Goal: Check status

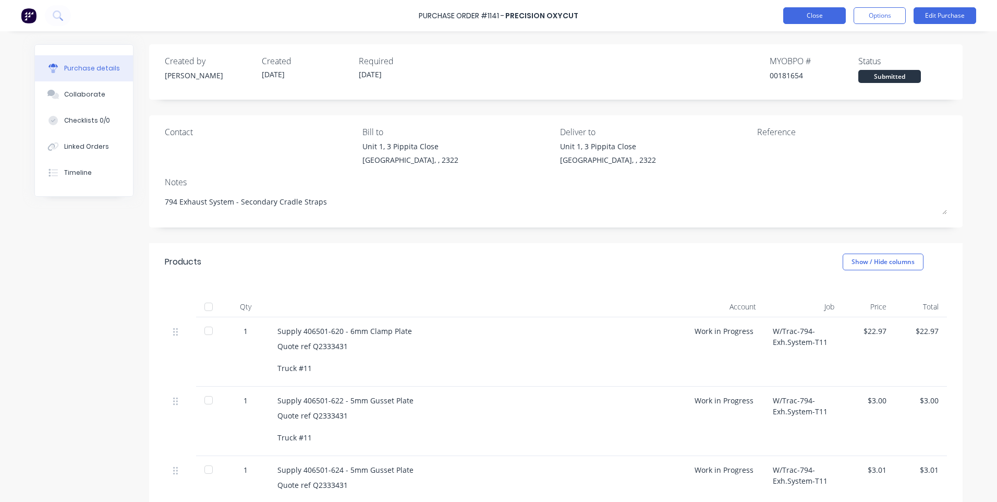
click at [821, 16] on button "Close" at bounding box center [815, 15] width 63 height 17
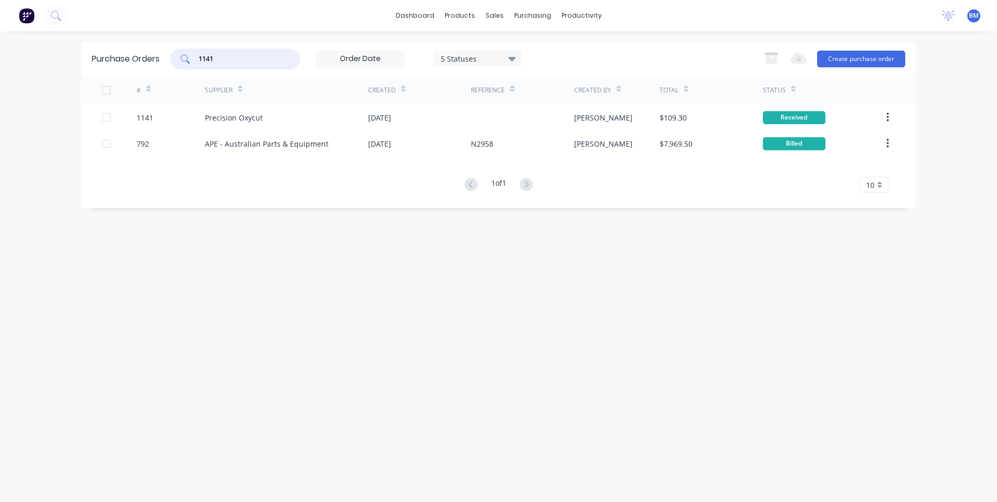
click at [236, 58] on input "1141" at bounding box center [241, 59] width 87 height 10
drag, startPoint x: 236, startPoint y: 58, endPoint x: 163, endPoint y: 63, distance: 73.2
click at [163, 63] on div "Purchase Orders 1141 5 Statuses 5 Statuses Export to Excel (XLSX) Create purcha…" at bounding box center [498, 59] width 835 height 34
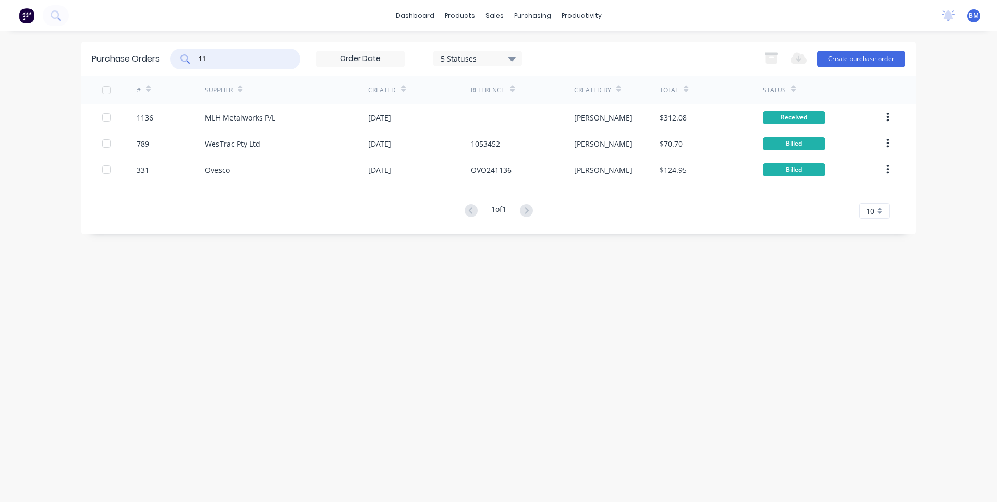
type input "1"
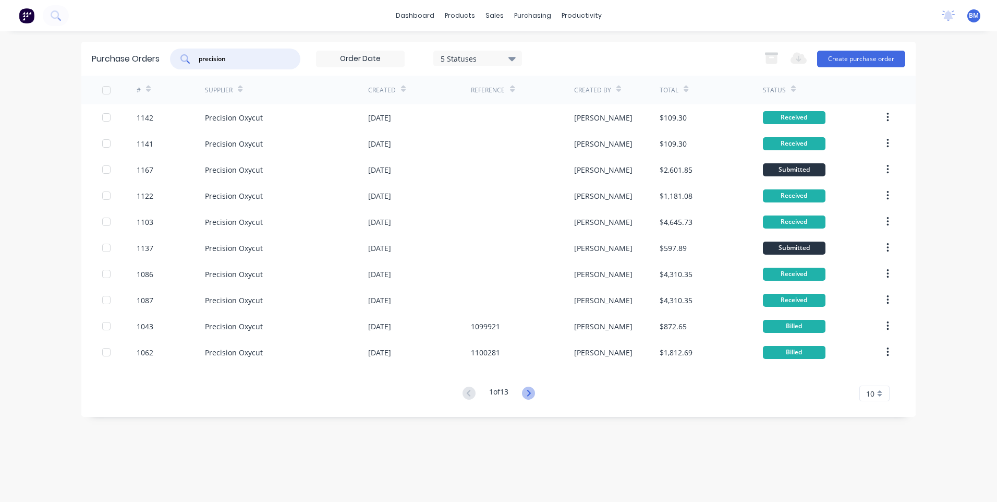
type input "precision"
click at [527, 392] on icon at bounding box center [528, 393] width 13 height 13
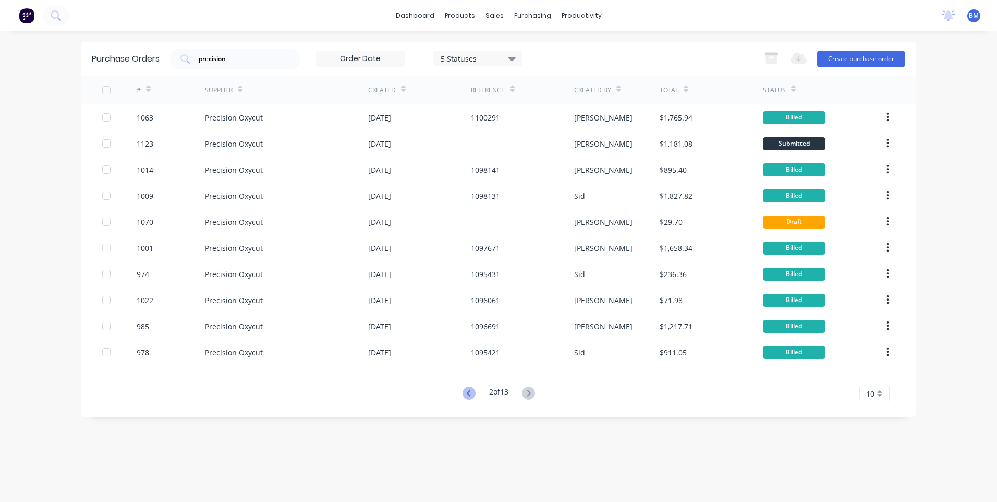
click at [466, 394] on icon at bounding box center [468, 393] width 4 height 6
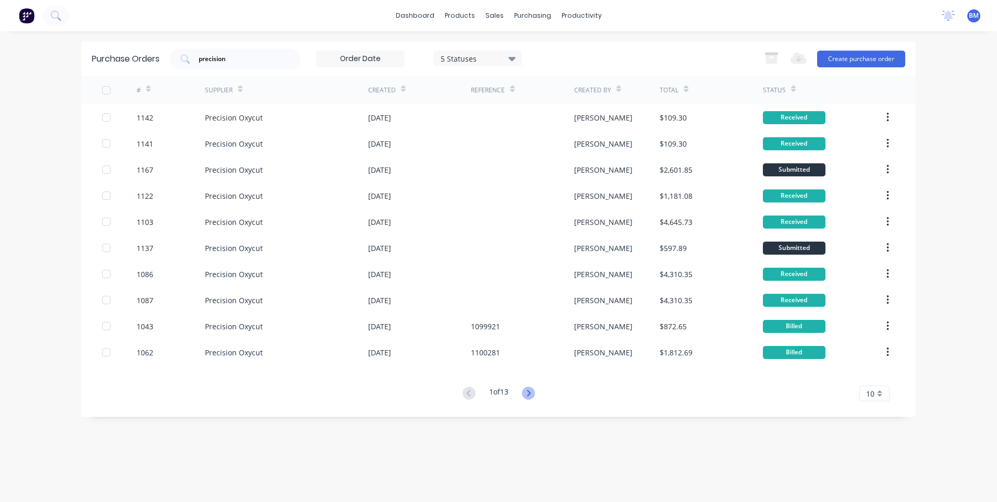
click at [533, 388] on icon at bounding box center [528, 393] width 13 height 13
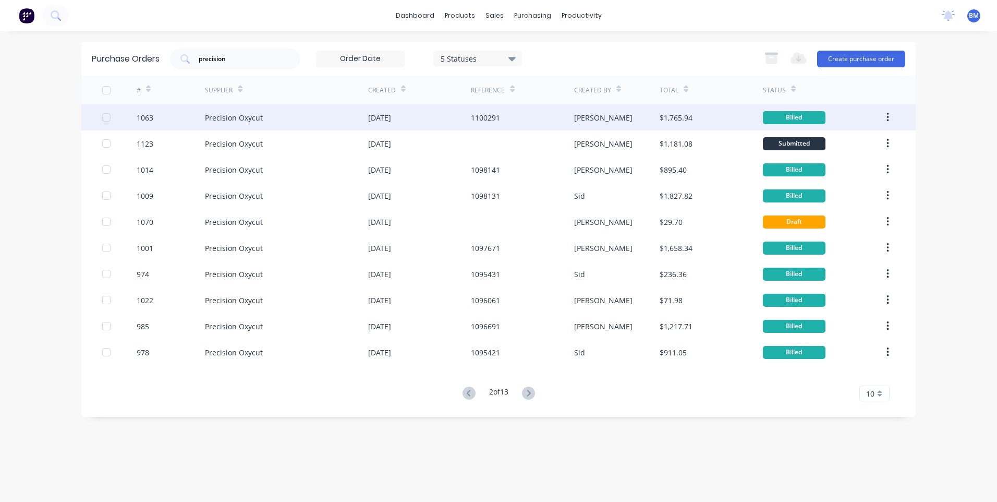
click at [221, 123] on div "Precision Oxycut" at bounding box center [286, 117] width 163 height 26
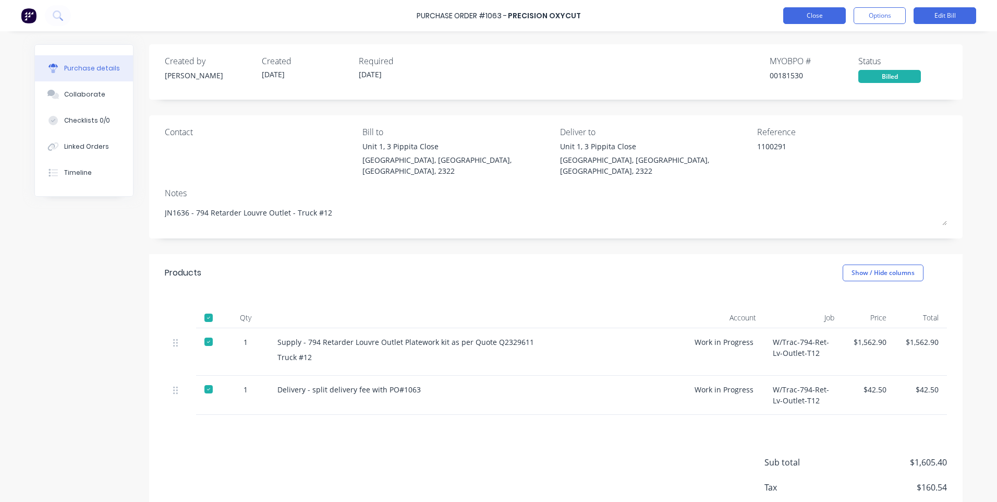
click at [797, 16] on button "Close" at bounding box center [815, 15] width 63 height 17
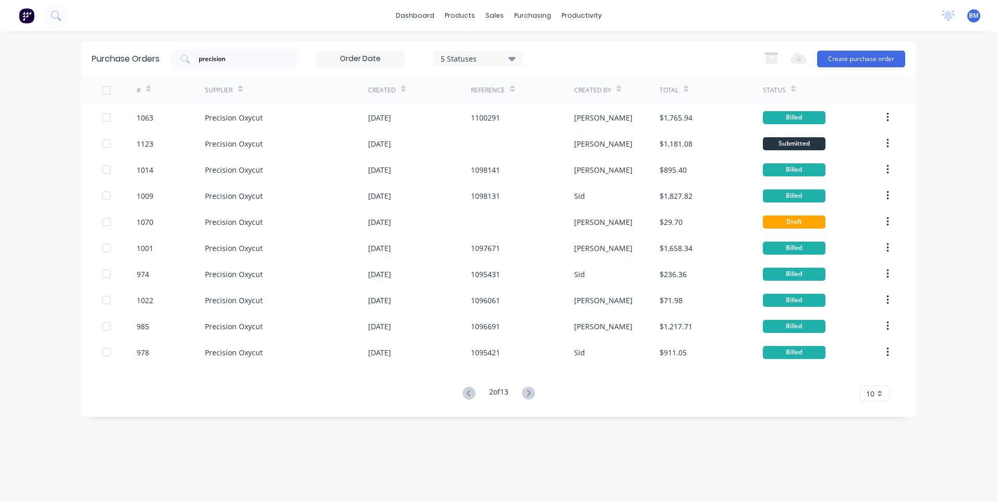
click at [374, 57] on input at bounding box center [361, 59] width 88 height 16
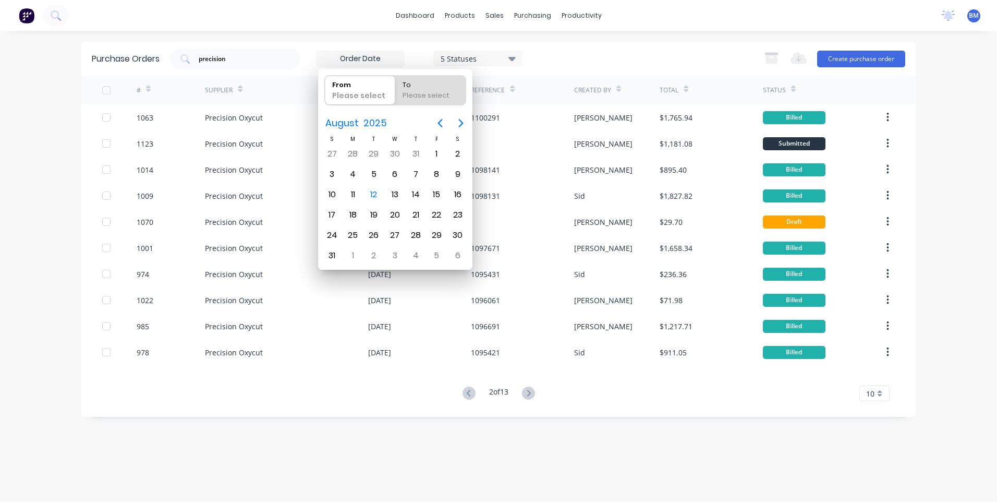
click at [394, 56] on input at bounding box center [361, 59] width 88 height 16
click at [404, 49] on div "precision 5 Statuses 5 Statuses" at bounding box center [346, 59] width 352 height 21
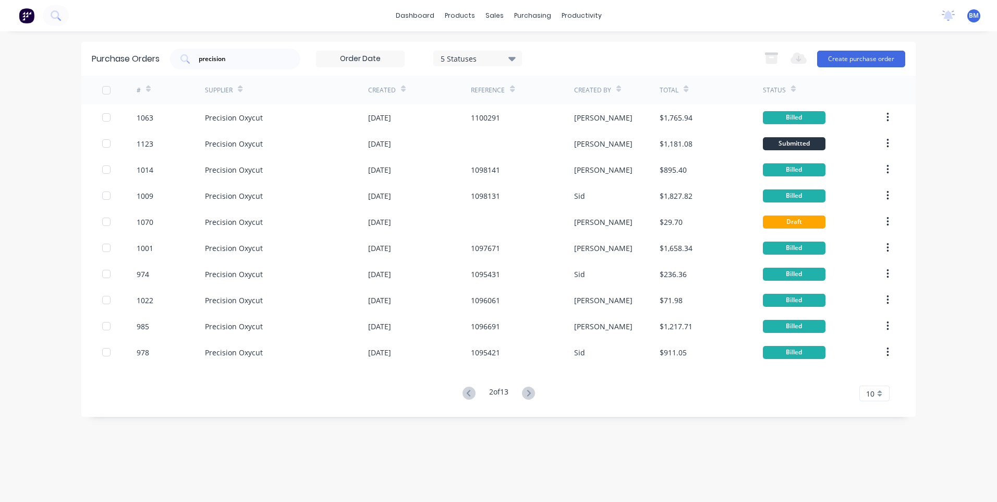
click at [506, 58] on div "5 Statuses" at bounding box center [478, 58] width 75 height 11
click at [508, 58] on div "5 Statuses" at bounding box center [478, 58] width 75 height 11
click at [147, 88] on icon at bounding box center [148, 89] width 5 height 8
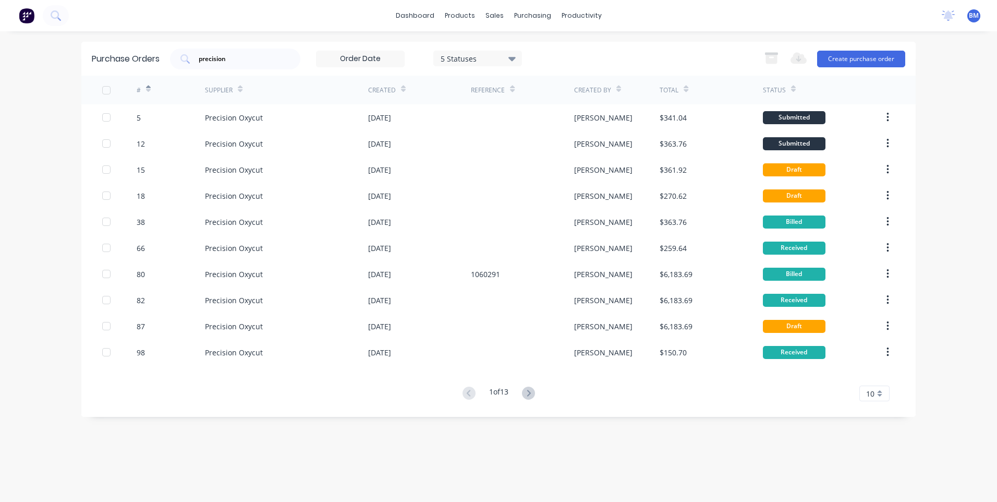
click at [148, 86] on icon at bounding box center [148, 89] width 5 height 8
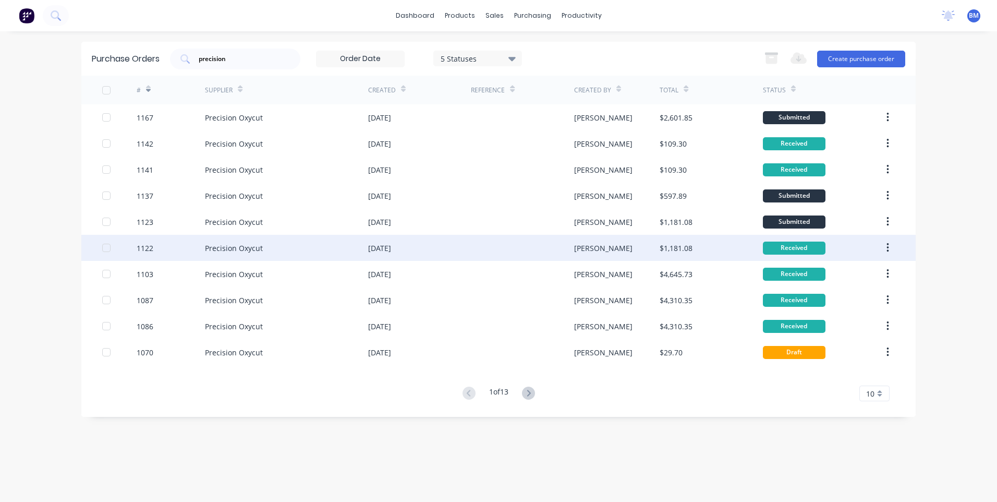
click at [201, 247] on div "1122" at bounding box center [171, 248] width 69 height 26
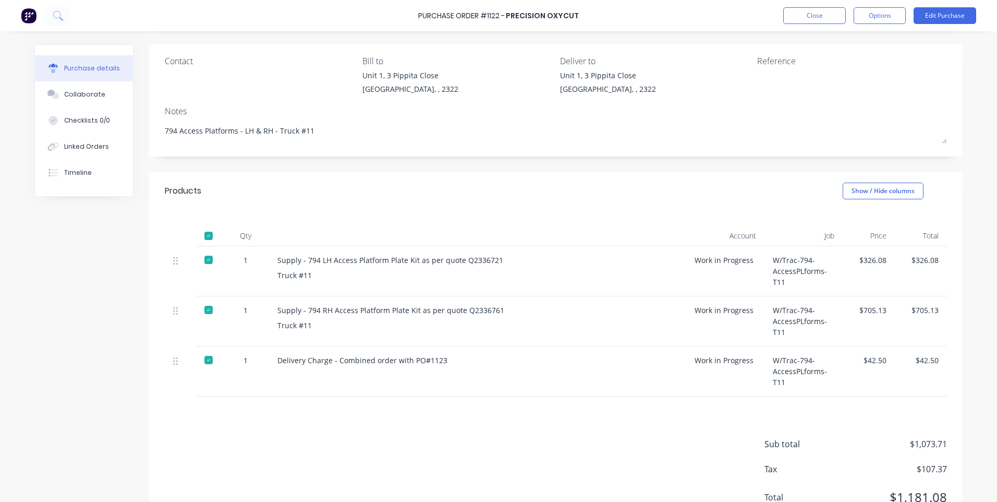
scroll to position [52, 0]
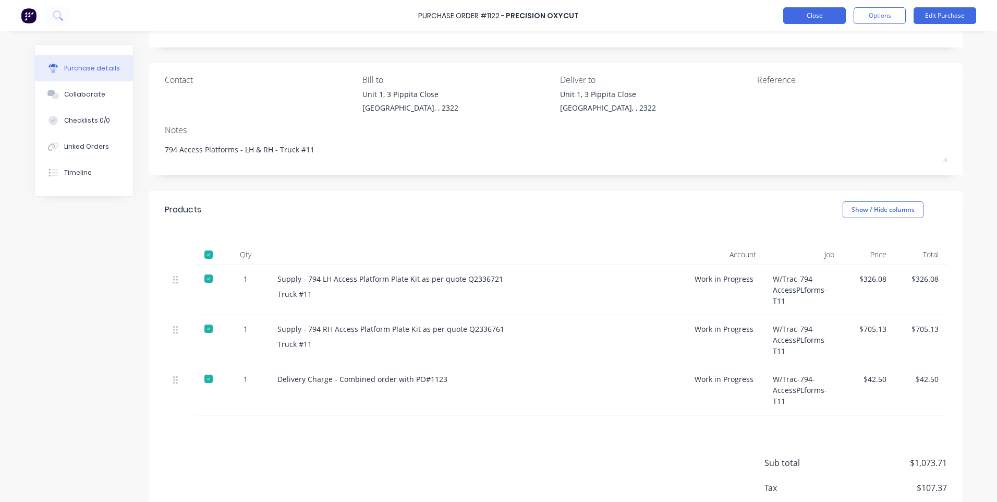
click at [794, 22] on button "Close" at bounding box center [815, 15] width 63 height 17
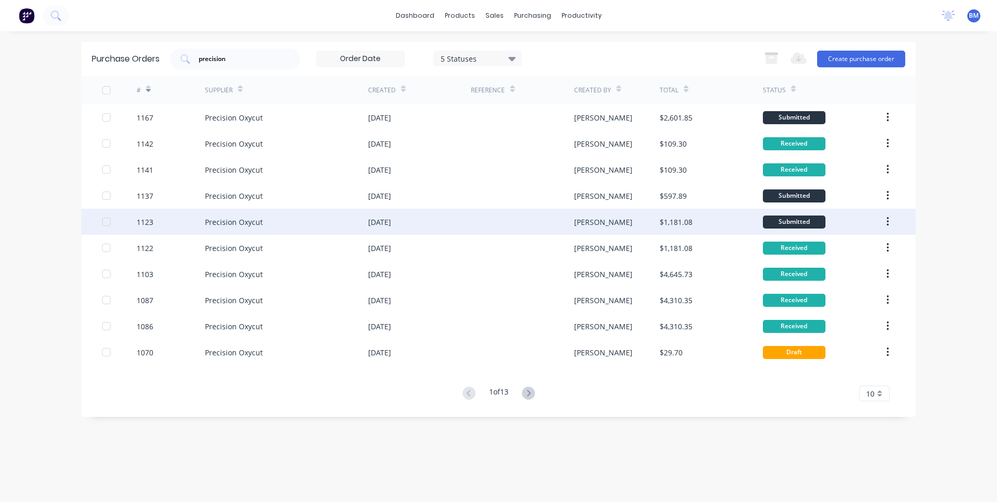
click at [233, 218] on div "Precision Oxycut" at bounding box center [234, 222] width 58 height 11
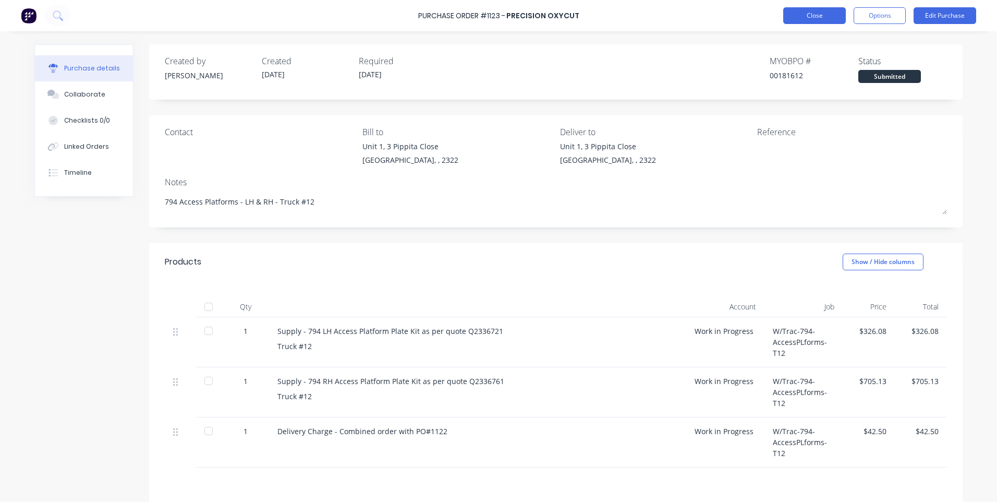
click at [811, 13] on button "Close" at bounding box center [815, 15] width 63 height 17
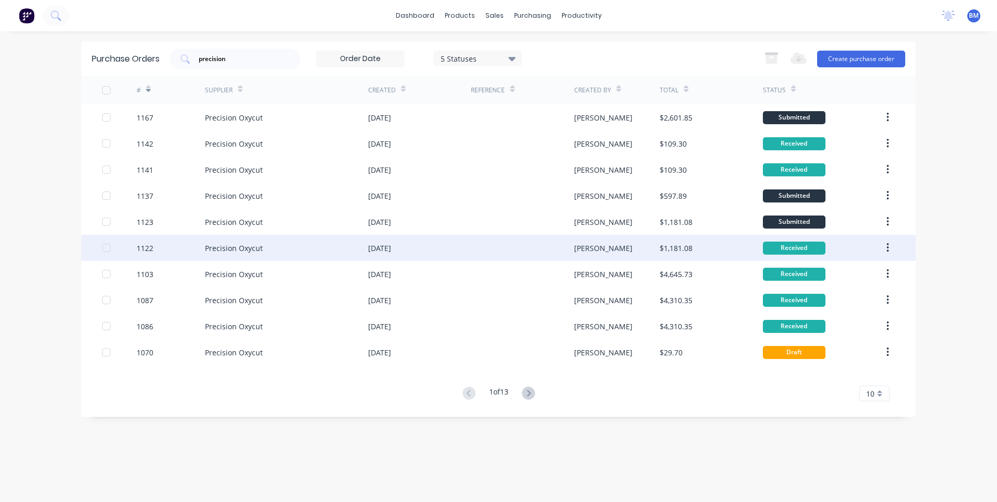
click at [222, 245] on div "Precision Oxycut" at bounding box center [234, 248] width 58 height 11
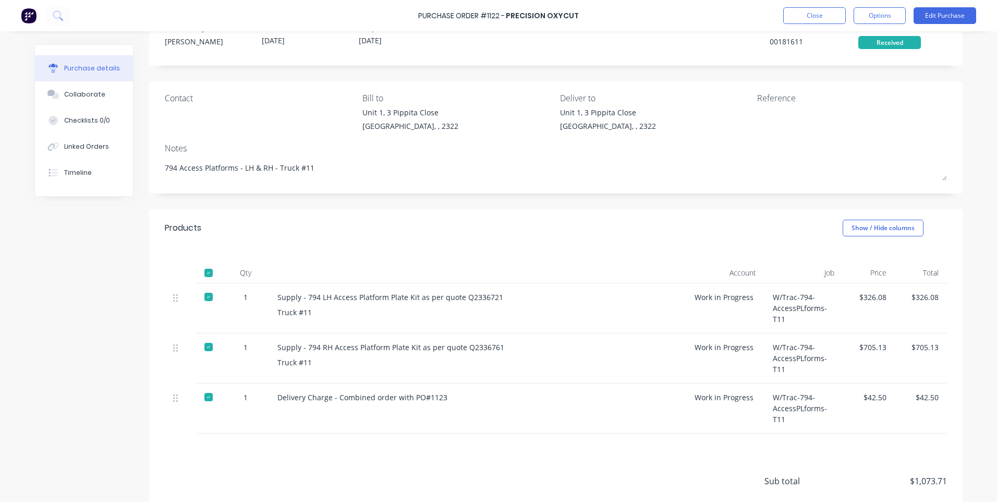
scroll to position [52, 0]
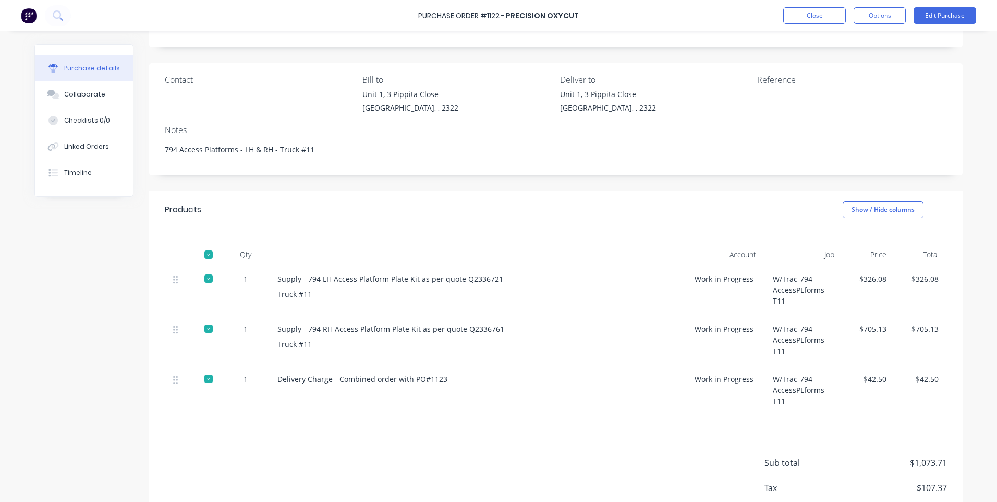
click at [316, 343] on div "Truck #11" at bounding box center [478, 344] width 401 height 11
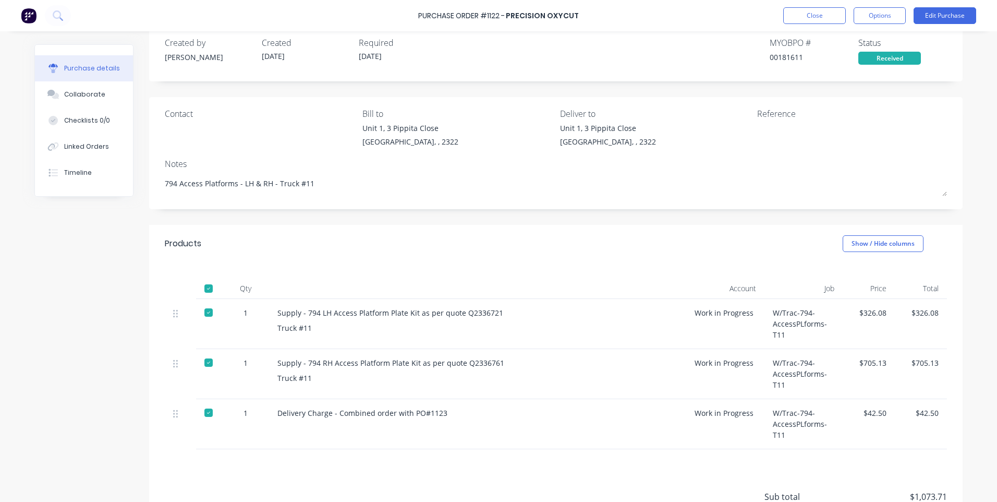
scroll to position [0, 0]
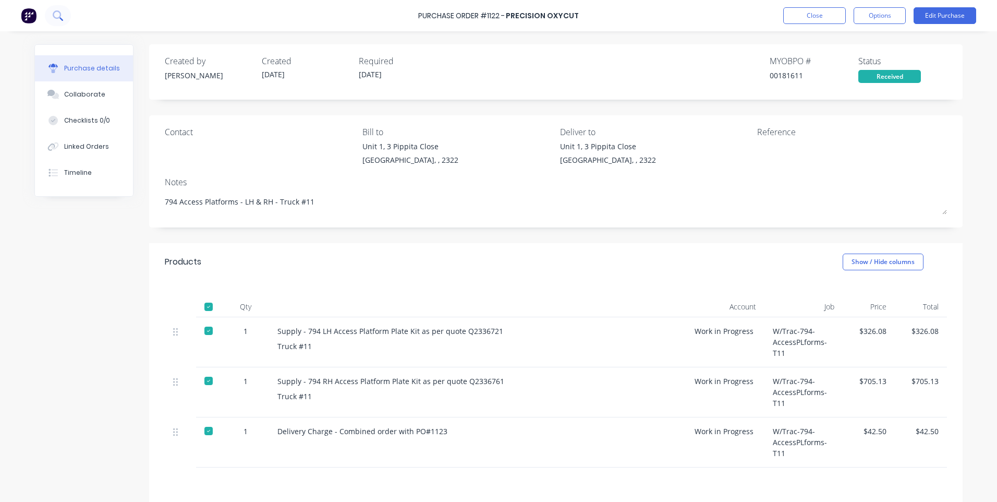
click at [63, 20] on icon at bounding box center [61, 19] width 4 height 4
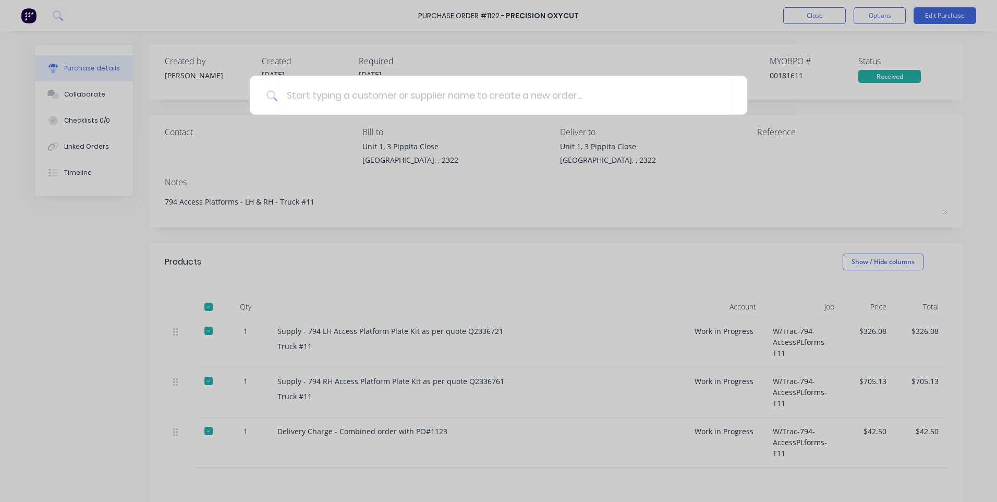
type textarea "x"
type input "1"
type textarea "x"
type input "11"
type textarea "x"
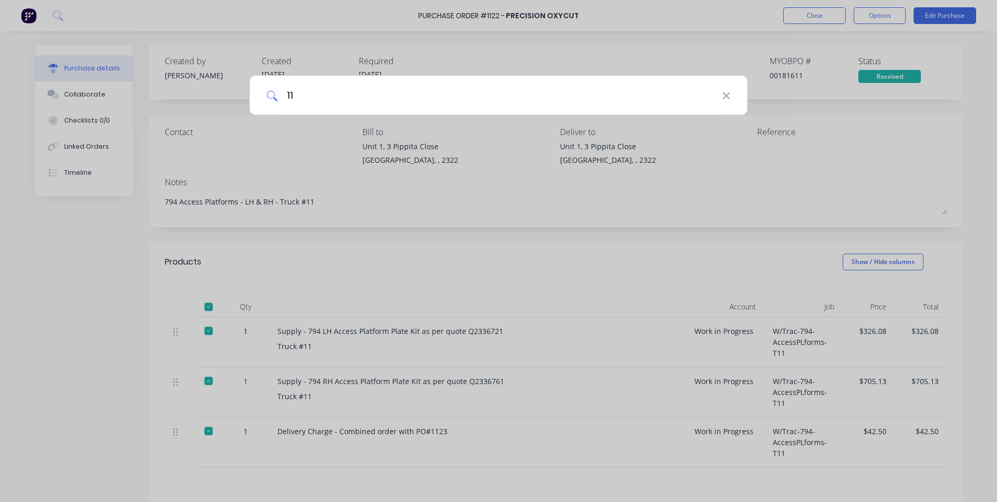
type input "112"
type textarea "x"
type input "1123"
type textarea "x"
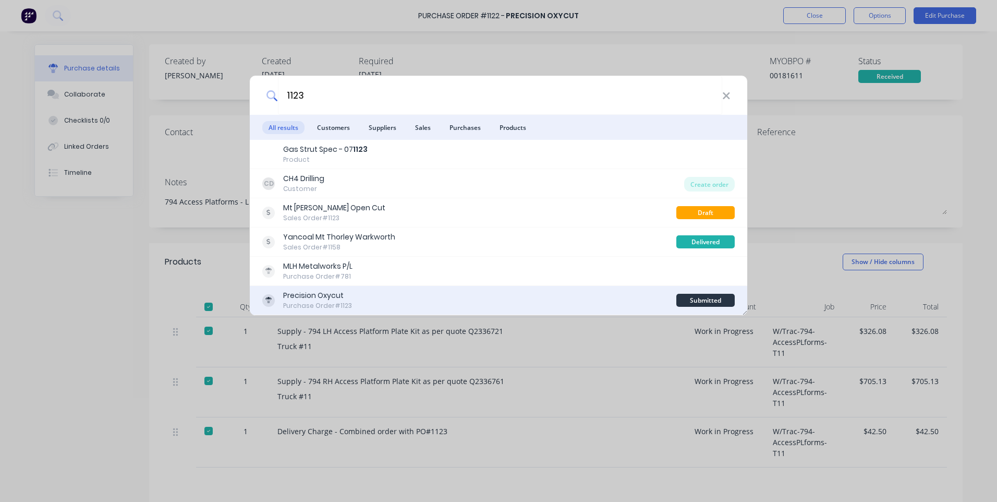
type input "1123"
click at [329, 304] on div "Purchase Order #1123" at bounding box center [317, 305] width 69 height 9
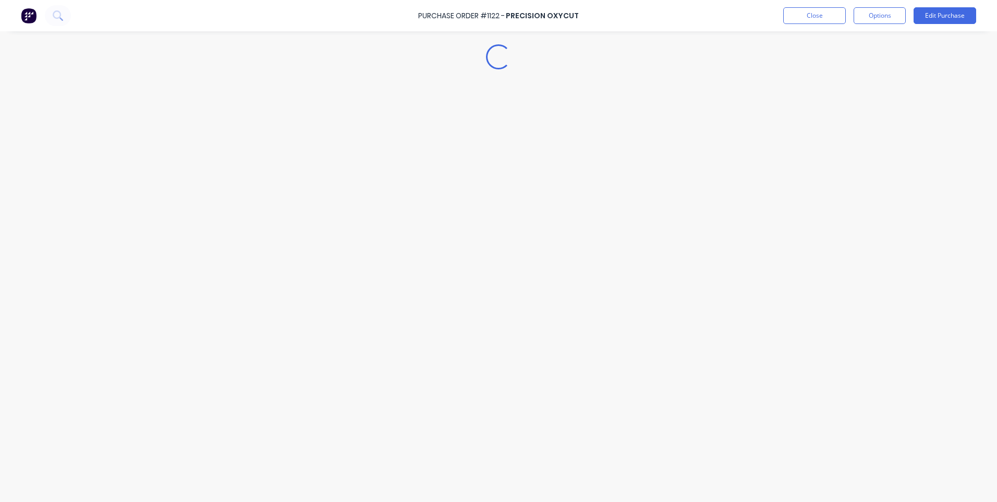
type textarea "x"
